Goal: Transaction & Acquisition: Register for event/course

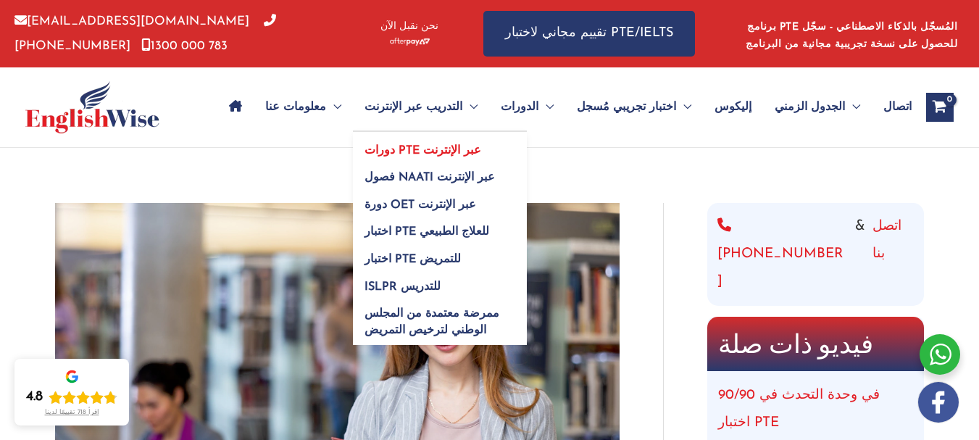
click at [481, 150] on font "دورات PTE عبر الإنترنت" at bounding box center [423, 151] width 117 height 12
